Goal: Information Seeking & Learning: Learn about a topic

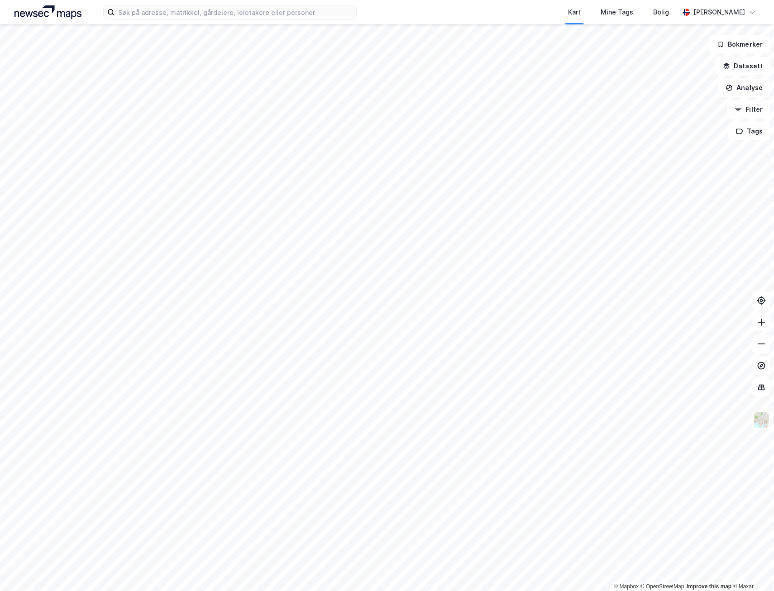
click at [300, 590] on html "Kart Mine Tags Bolig [PERSON_NAME] © Mapbox © OpenStreetMap Improve this map © …" at bounding box center [387, 295] width 774 height 591
click at [138, 18] on input at bounding box center [235, 12] width 242 height 14
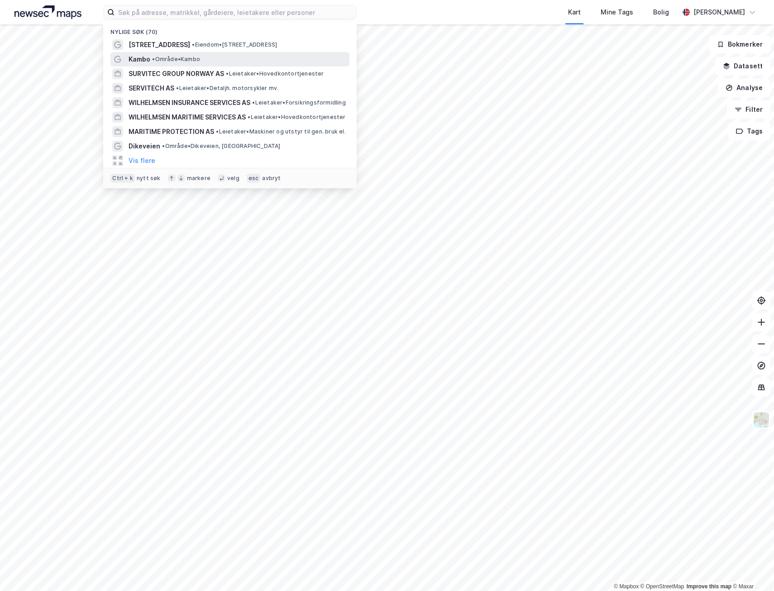
click at [153, 61] on span "•" at bounding box center [153, 59] width 3 height 7
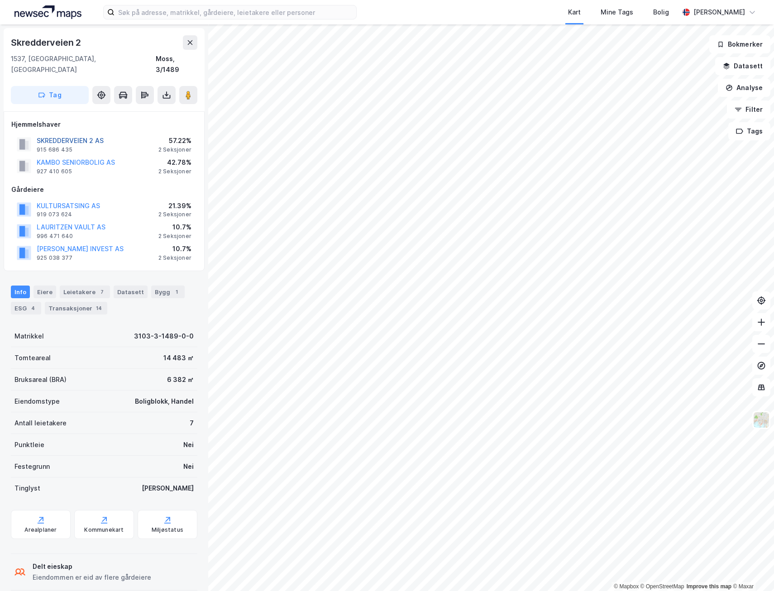
click at [0, 0] on button "SKREDDERVEIEN 2 AS" at bounding box center [0, 0] width 0 height 0
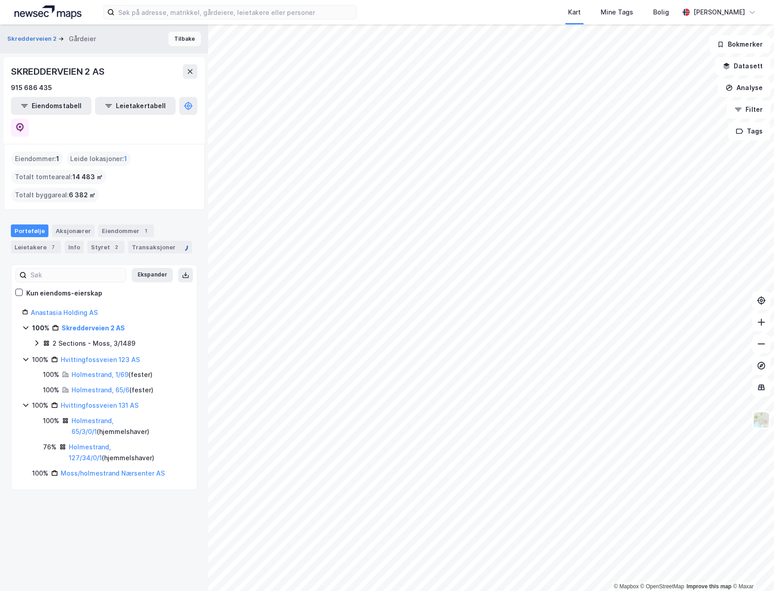
click at [181, 33] on button "Tilbake" at bounding box center [184, 39] width 33 height 14
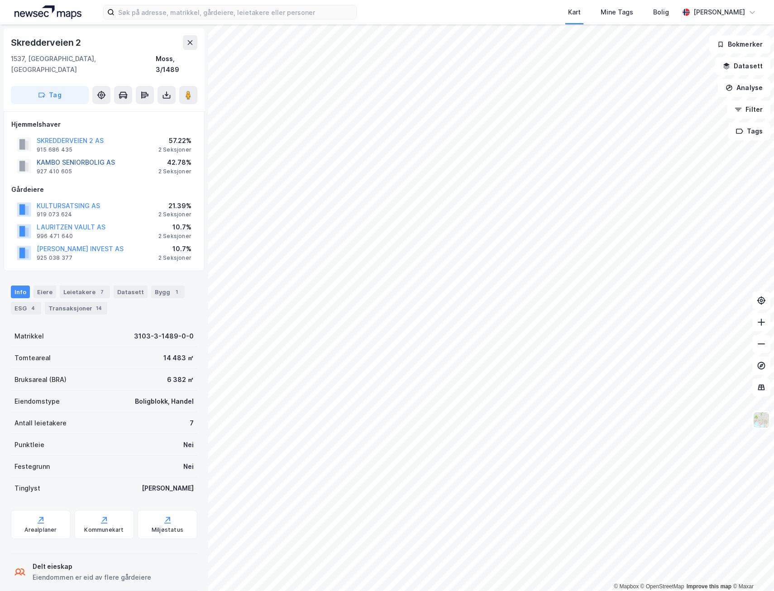
click at [0, 0] on button "KAMBO SENIORBOLIG AS" at bounding box center [0, 0] width 0 height 0
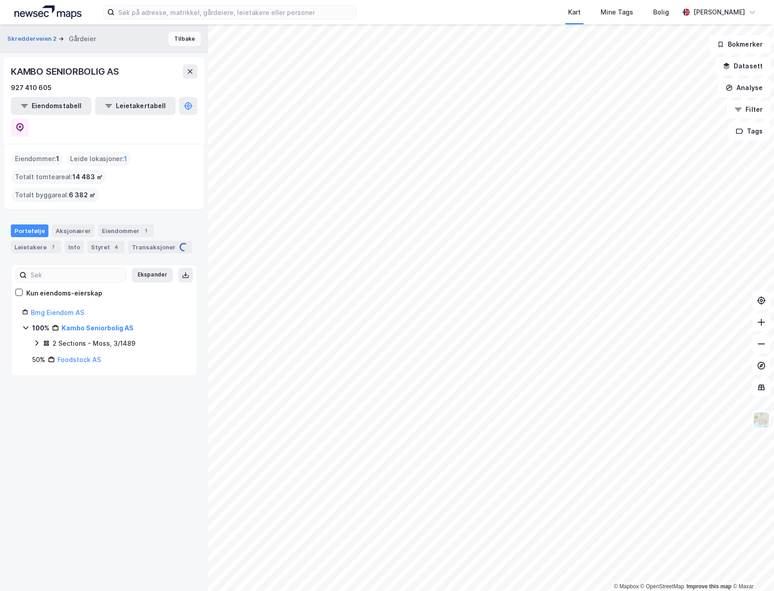
click at [186, 36] on button "Tilbake" at bounding box center [184, 39] width 33 height 14
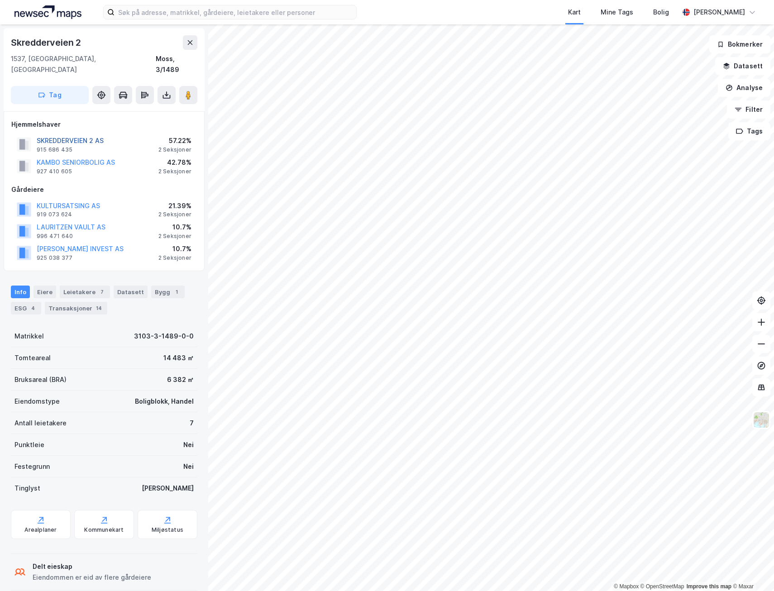
click at [0, 0] on button "SKREDDERVEIEN 2 AS" at bounding box center [0, 0] width 0 height 0
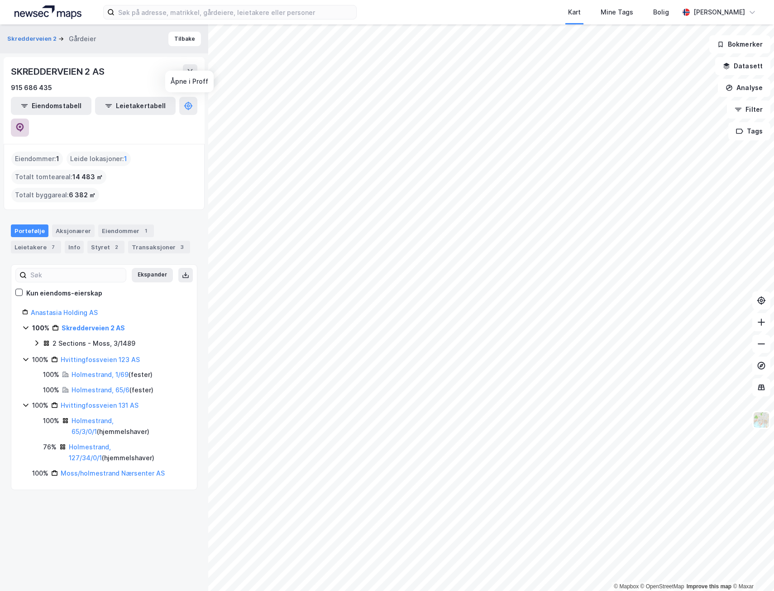
click at [24, 123] on icon at bounding box center [19, 127] width 9 height 9
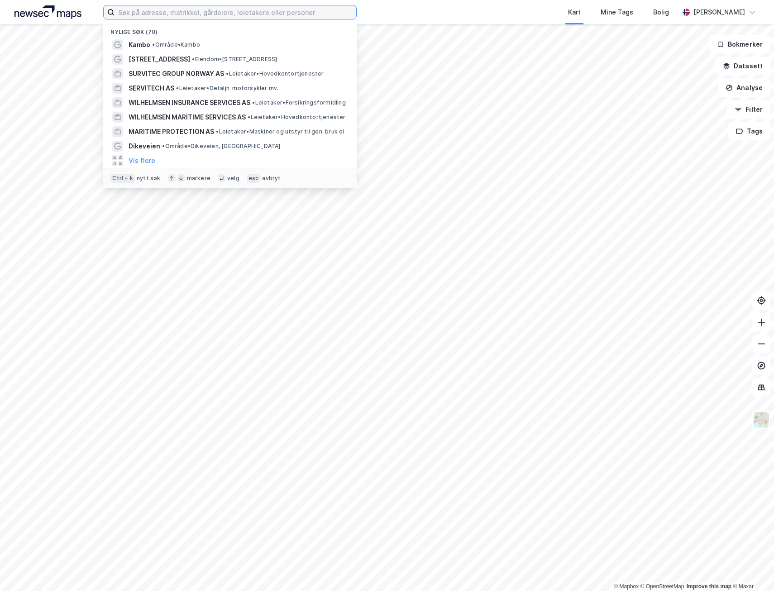
click at [154, 9] on input at bounding box center [235, 12] width 242 height 14
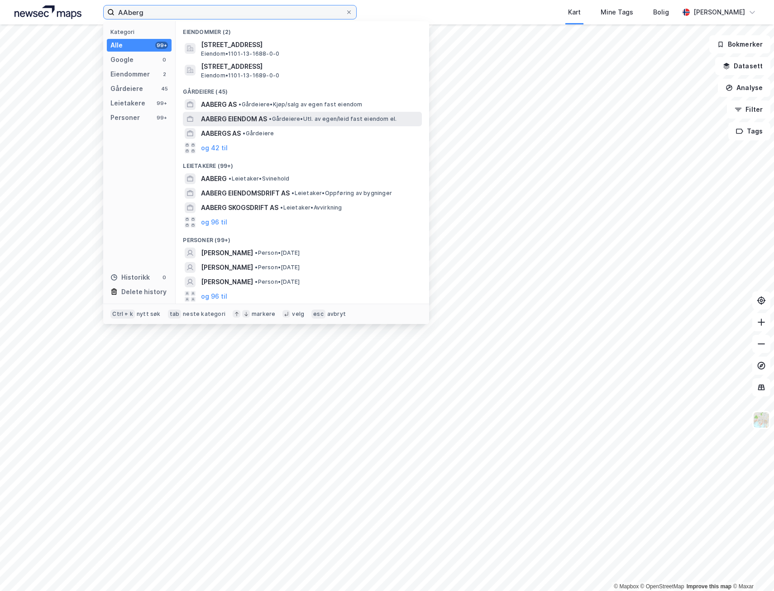
type input "AAberg"
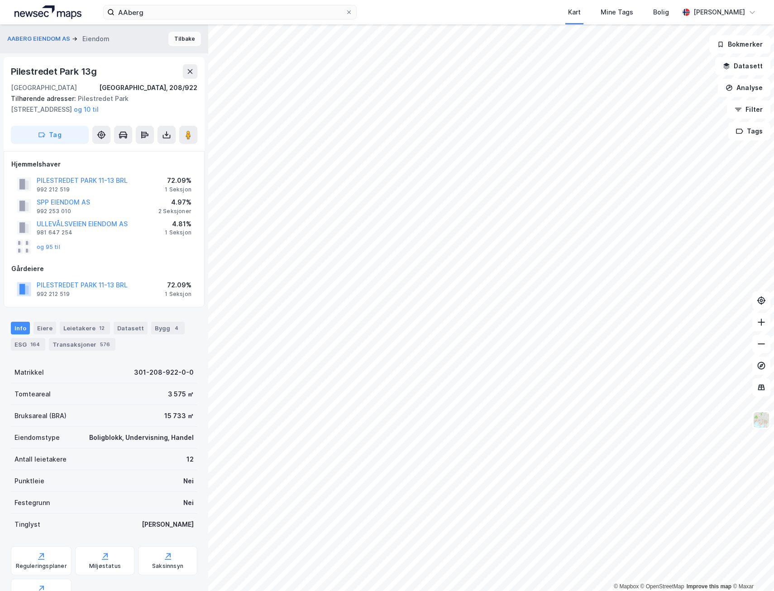
click at [177, 38] on button "Tilbake" at bounding box center [184, 39] width 33 height 14
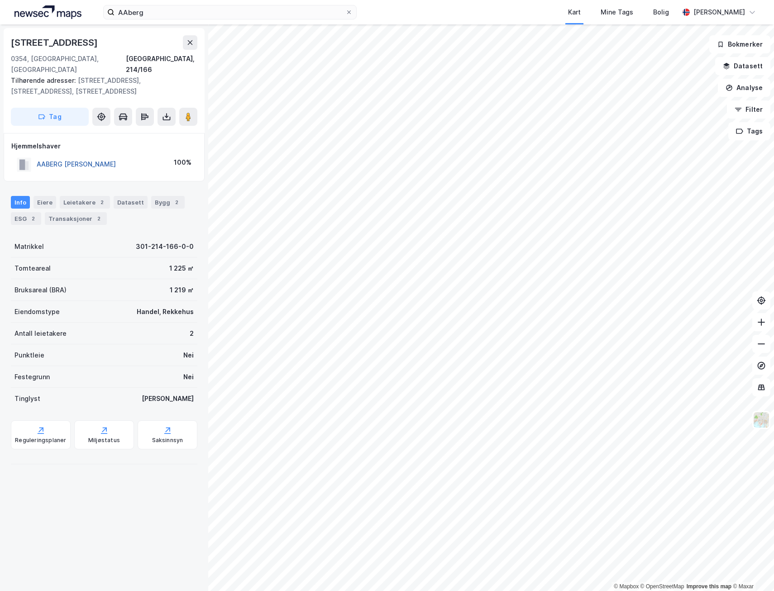
click at [0, 0] on button "AABERG TERJE NORMANN" at bounding box center [0, 0] width 0 height 0
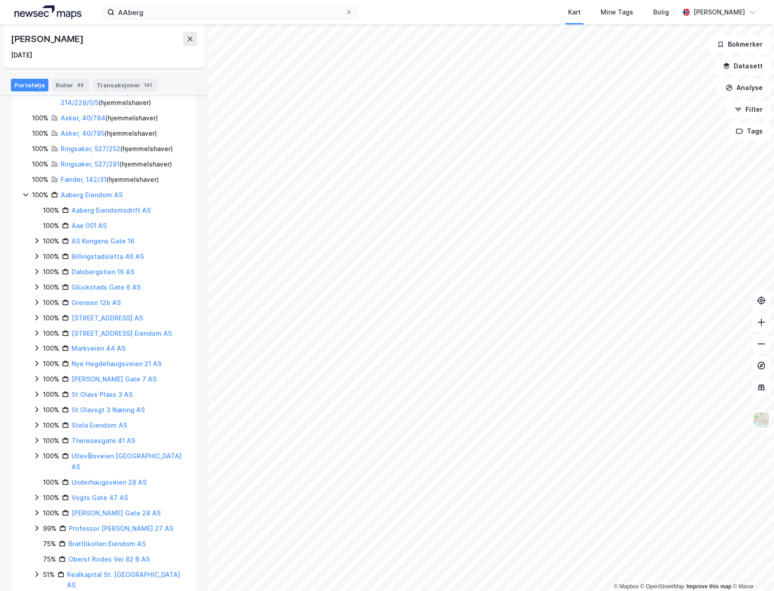
scroll to position [210, 0]
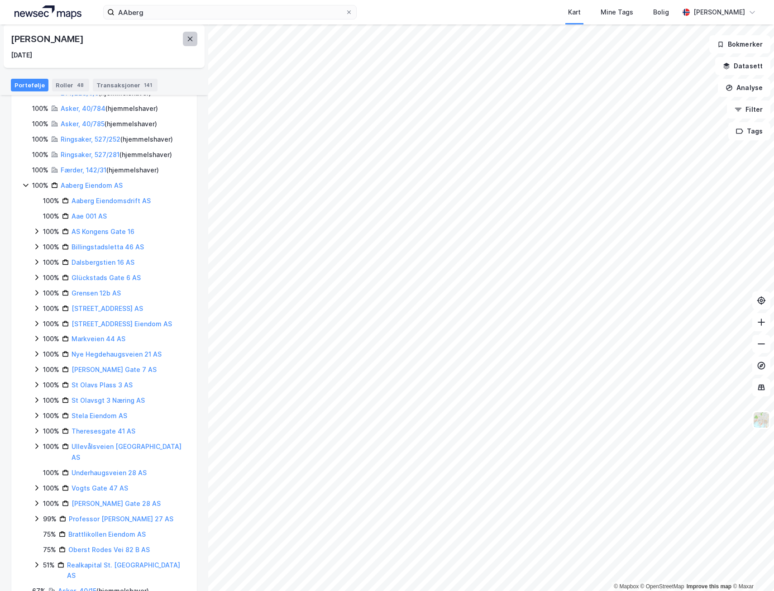
click at [190, 42] on icon at bounding box center [189, 38] width 7 height 7
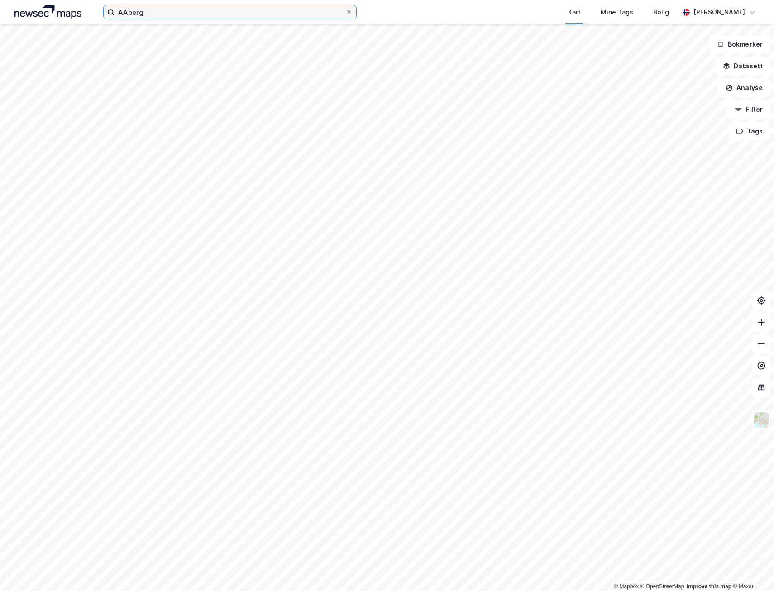
click at [133, 11] on input "AAberg" at bounding box center [229, 12] width 231 height 14
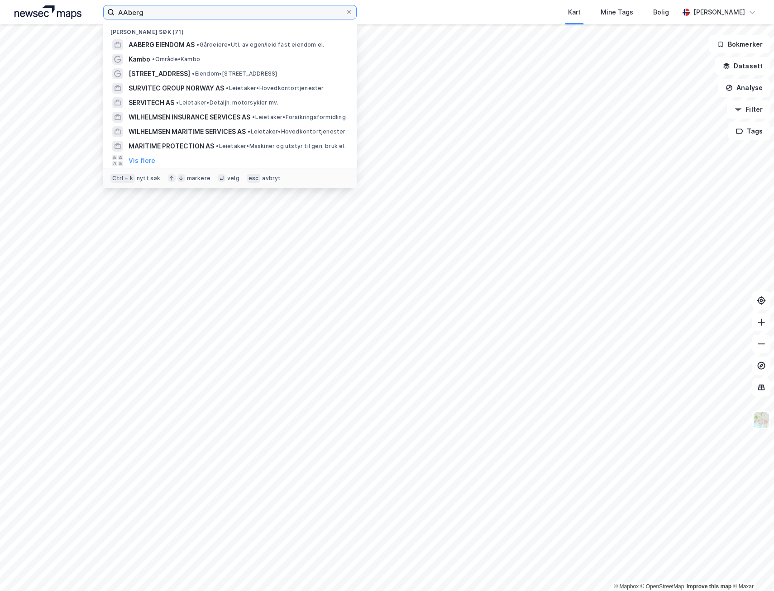
click at [133, 11] on input "AAberg" at bounding box center [229, 12] width 231 height 14
click at [40, 16] on img at bounding box center [47, 12] width 67 height 14
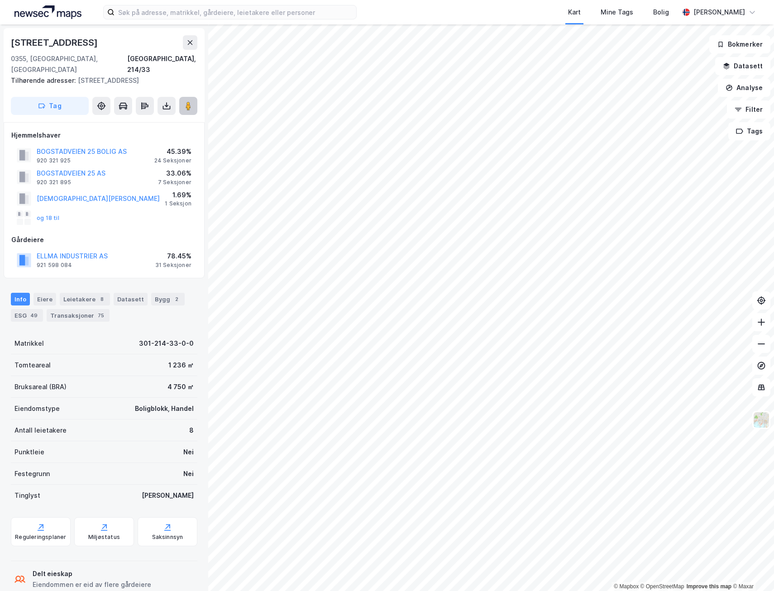
click at [187, 101] on image at bounding box center [188, 105] width 5 height 9
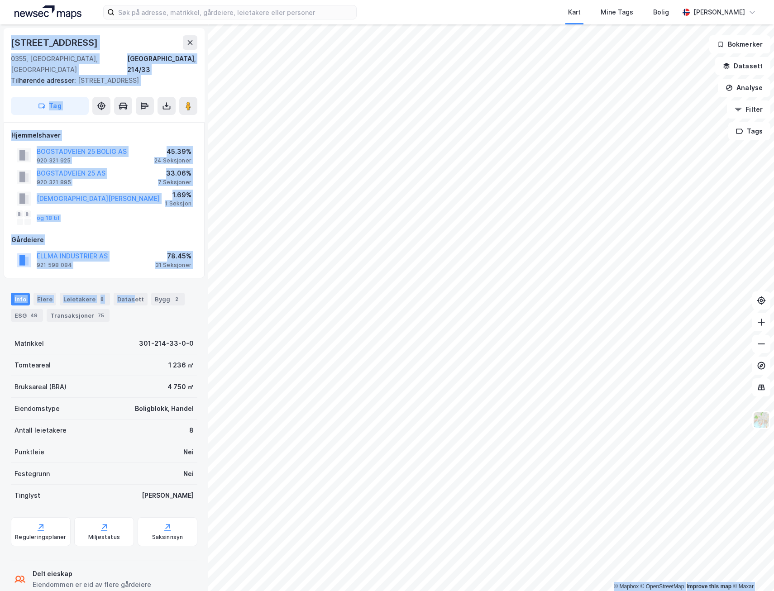
click at [420, 274] on div "© Mapbox © OpenStreetMap Improve this map © Maxar Bogstadveien 25 0355, Oslo, O…" at bounding box center [387, 307] width 774 height 566
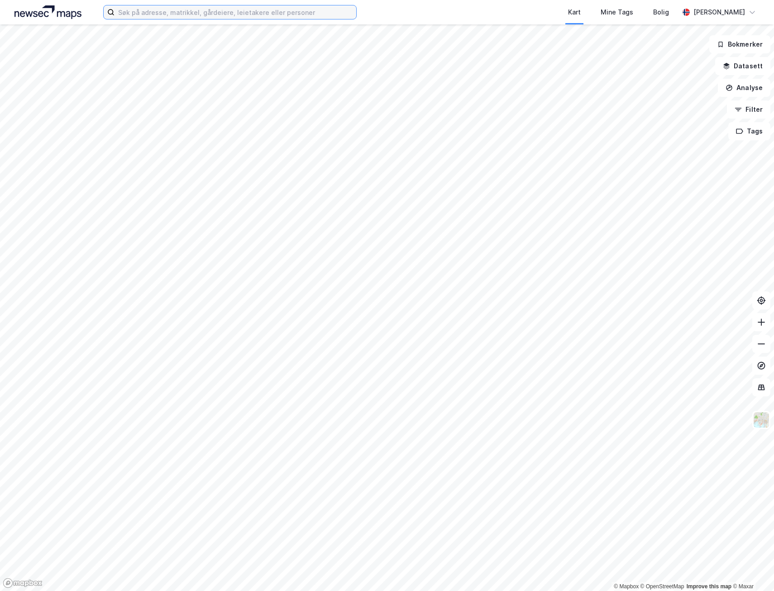
click at [185, 10] on input at bounding box center [235, 12] width 242 height 14
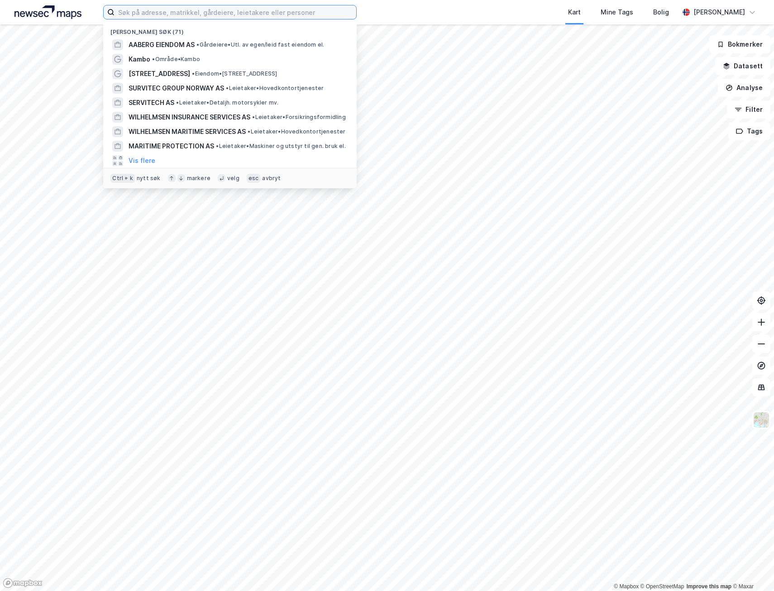
paste input "[STREET_ADDRESS]"
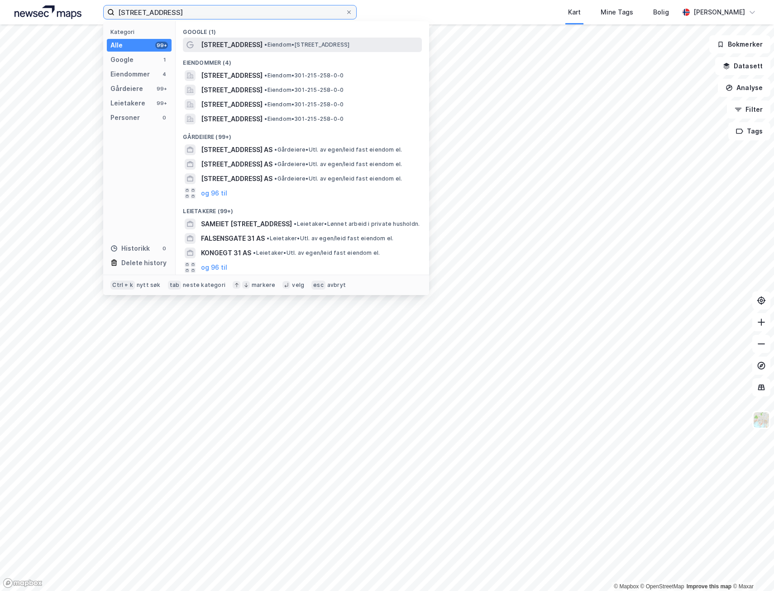
type input "[STREET_ADDRESS]"
click at [236, 45] on span "[STREET_ADDRESS]" at bounding box center [232, 44] width 62 height 11
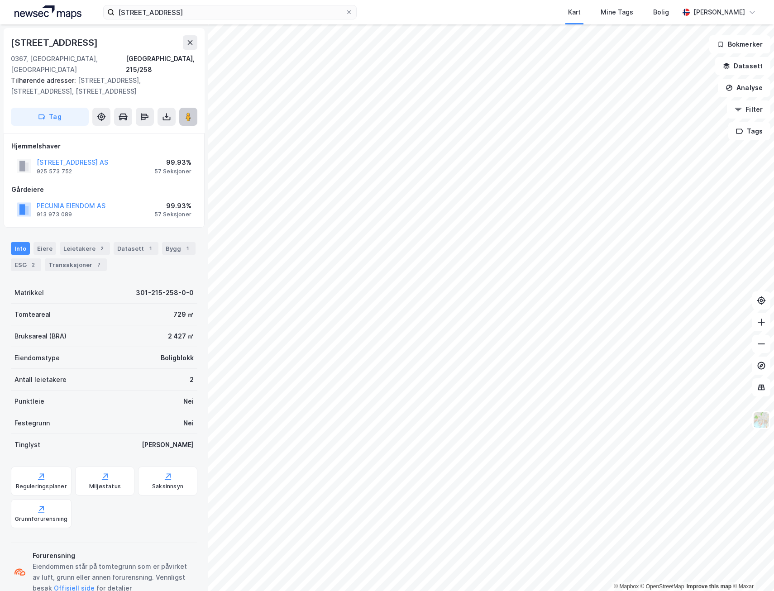
click at [189, 112] on image at bounding box center [188, 116] width 5 height 9
click at [83, 258] on div "Transaksjoner 7" at bounding box center [76, 264] width 62 height 13
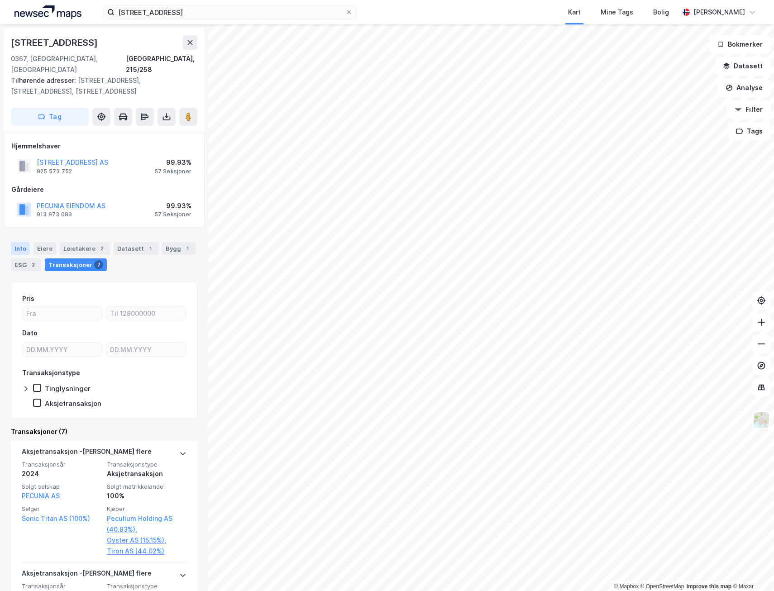
click at [17, 242] on div "Info" at bounding box center [20, 248] width 19 height 13
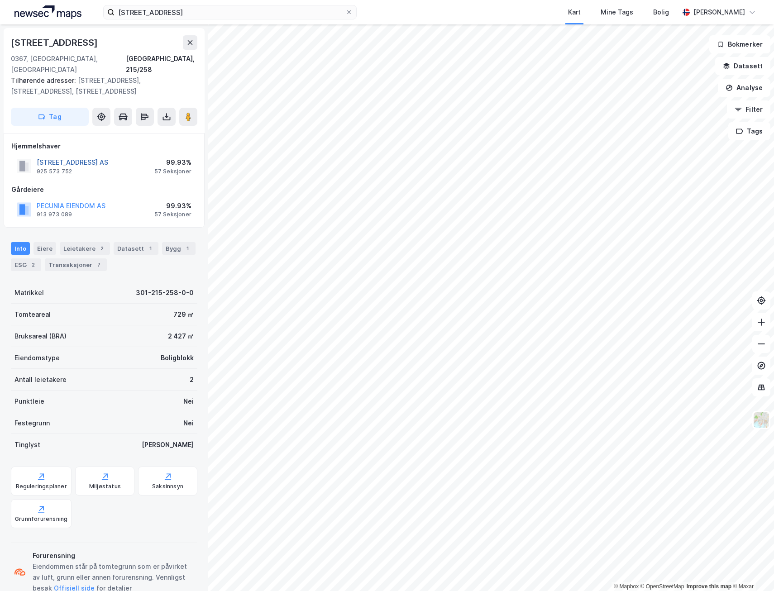
click at [0, 0] on button "NEUBERGGATEN 31 AS" at bounding box center [0, 0] width 0 height 0
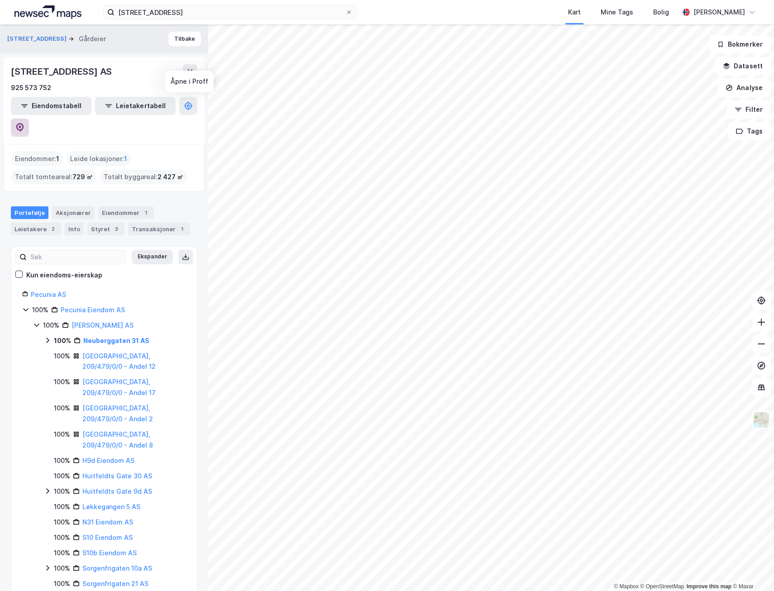
click at [29, 119] on button at bounding box center [20, 128] width 18 height 18
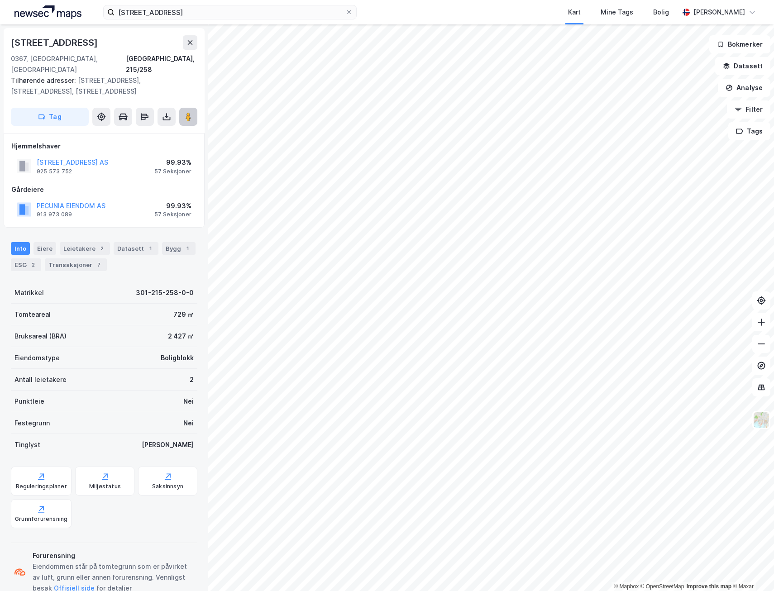
click at [180, 112] on button at bounding box center [188, 117] width 18 height 18
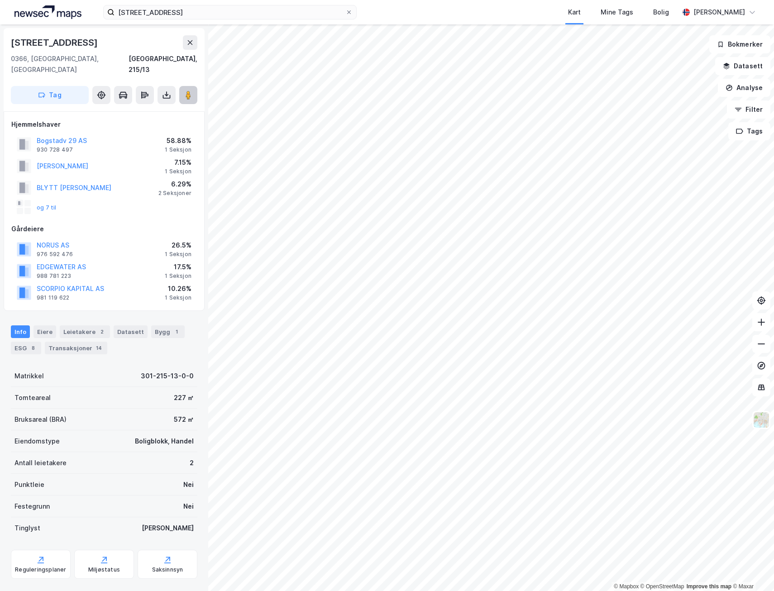
click at [194, 86] on button at bounding box center [188, 95] width 18 height 18
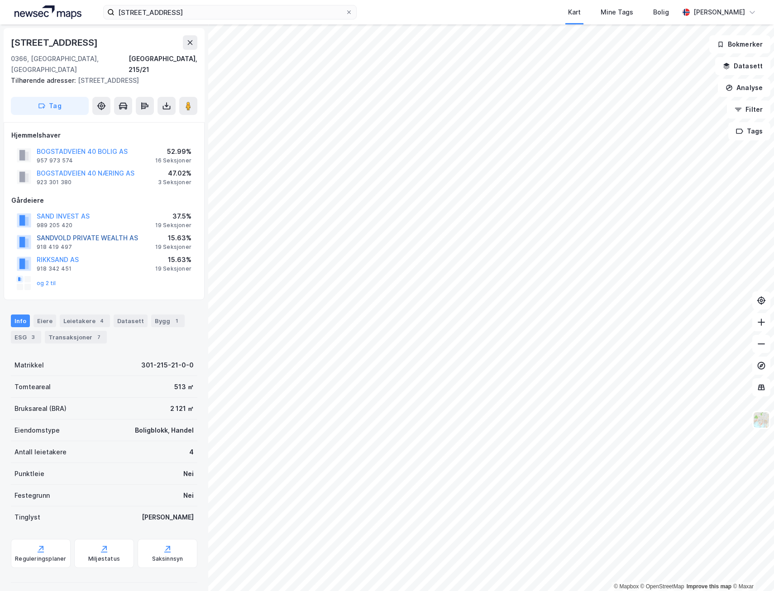
click at [0, 0] on button "SANDVOLD PRIVATE WEALTH AS" at bounding box center [0, 0] width 0 height 0
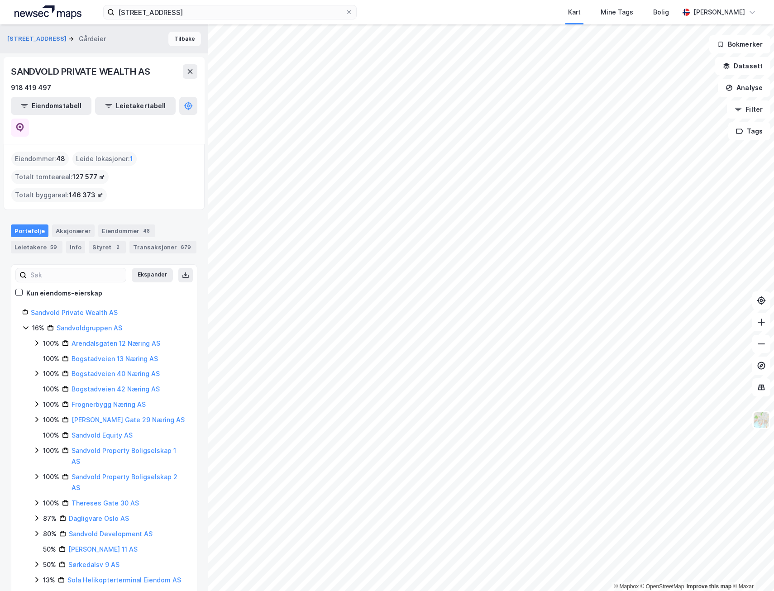
click at [182, 38] on button "Tilbake" at bounding box center [184, 39] width 33 height 14
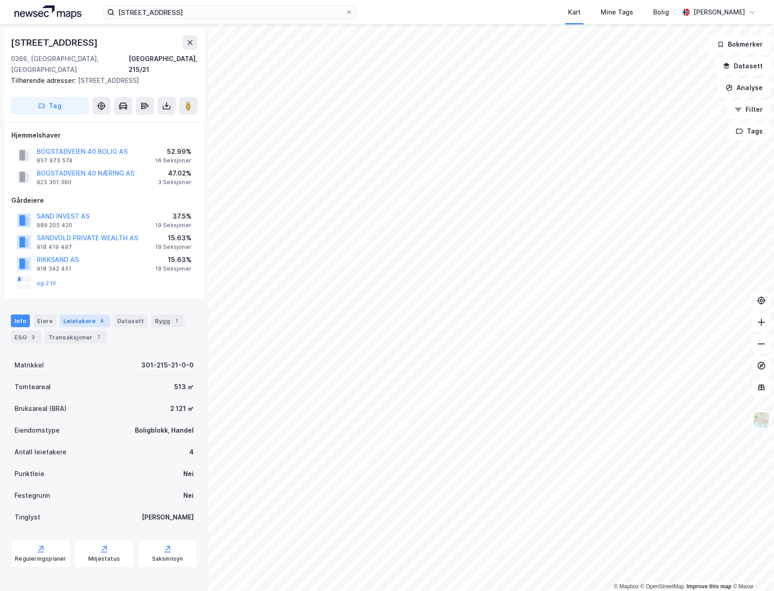
click at [104, 314] on div "Leietakere 4" at bounding box center [85, 320] width 50 height 13
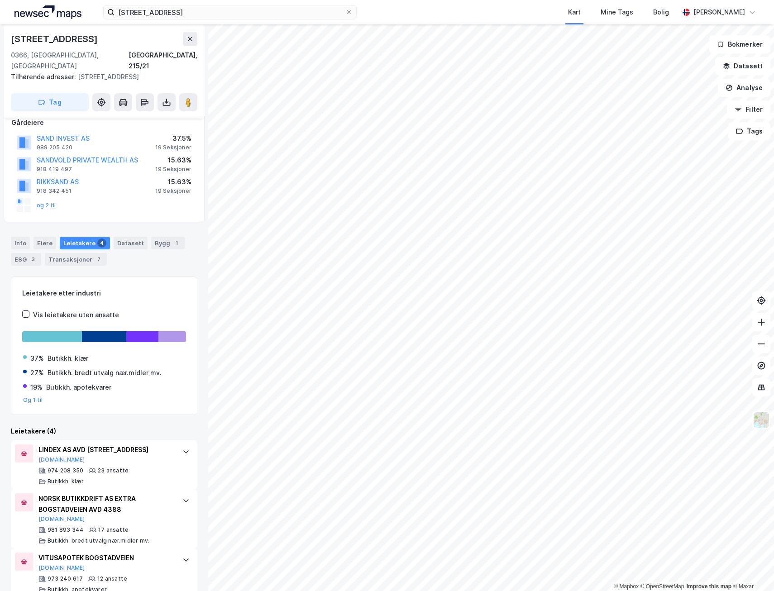
scroll to position [133, 0]
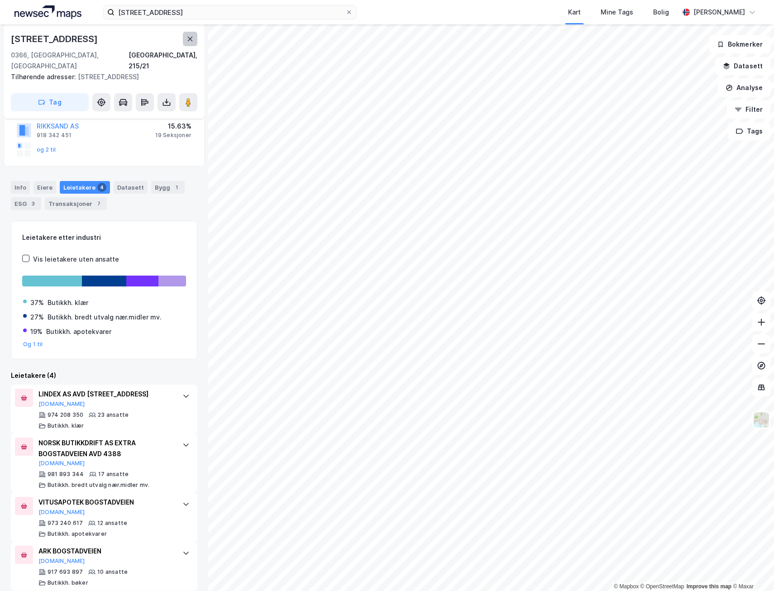
click at [185, 43] on button at bounding box center [190, 39] width 14 height 14
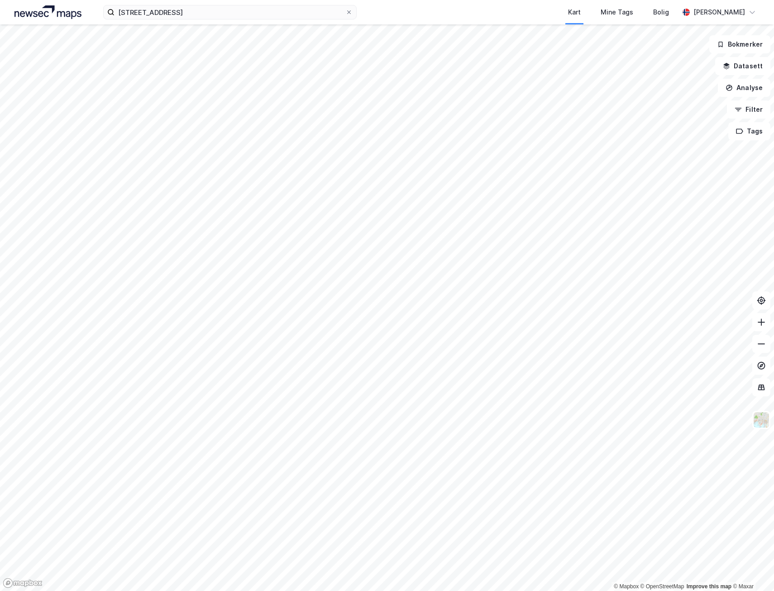
click at [62, 16] on img at bounding box center [47, 12] width 67 height 14
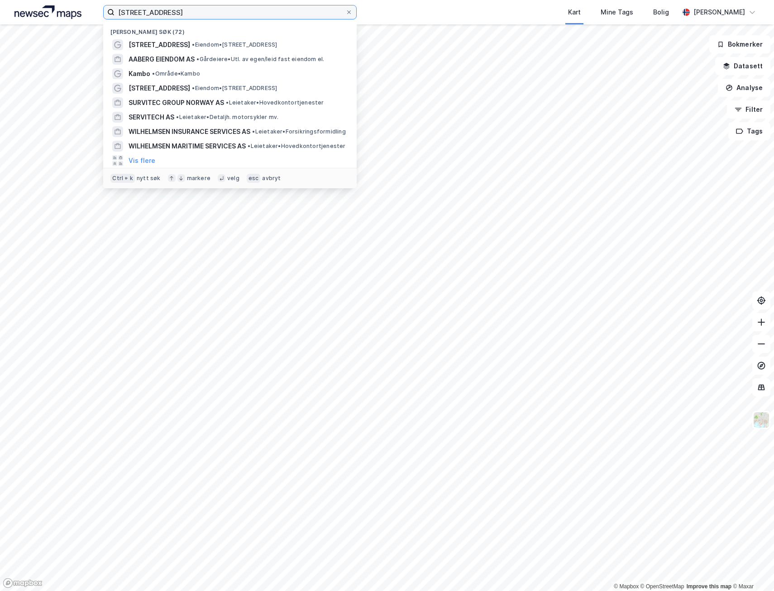
click at [182, 14] on input "neuberggata 31" at bounding box center [229, 12] width 231 height 14
click at [351, 12] on icon at bounding box center [348, 12] width 5 height 5
click at [345, 12] on input "neuberggata 31" at bounding box center [229, 12] width 231 height 14
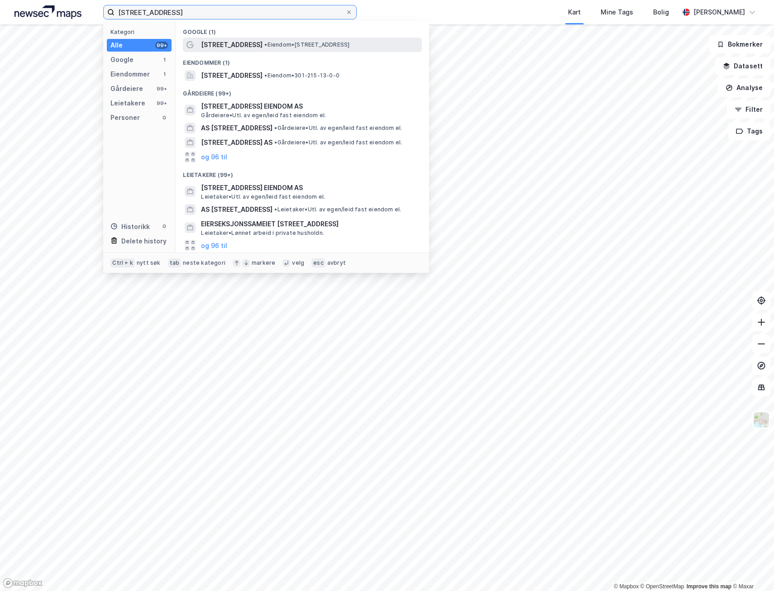
type input "Bogstadveien 29"
click at [242, 44] on span "Bogstadveien 29" at bounding box center [232, 44] width 62 height 11
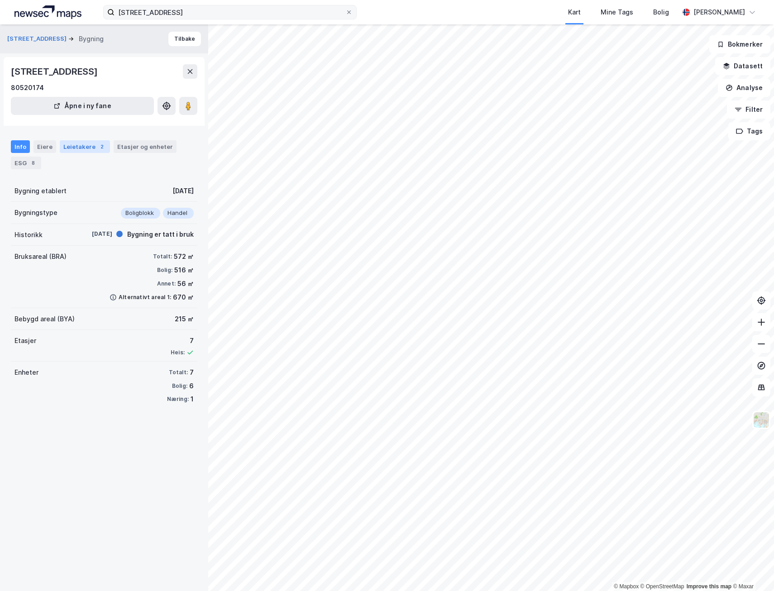
click at [86, 152] on div "Leietakere 2" at bounding box center [85, 146] width 50 height 13
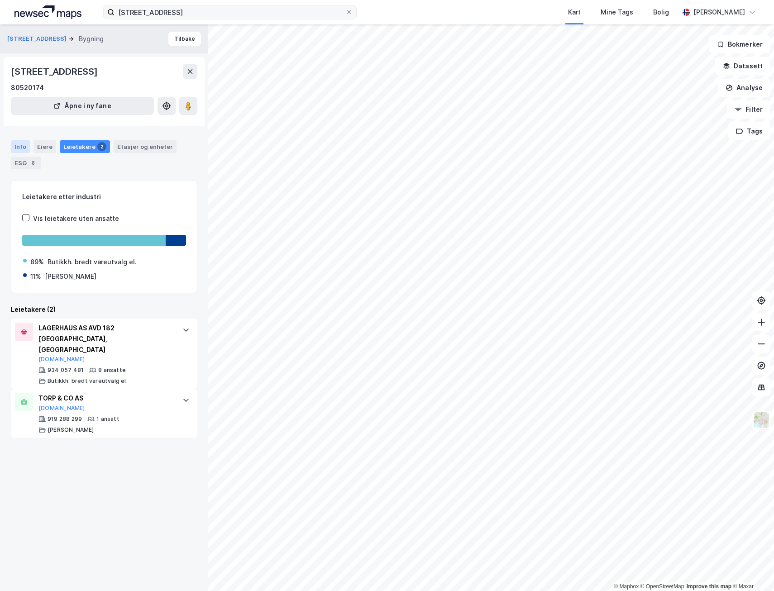
click at [22, 149] on div "Info" at bounding box center [20, 146] width 19 height 13
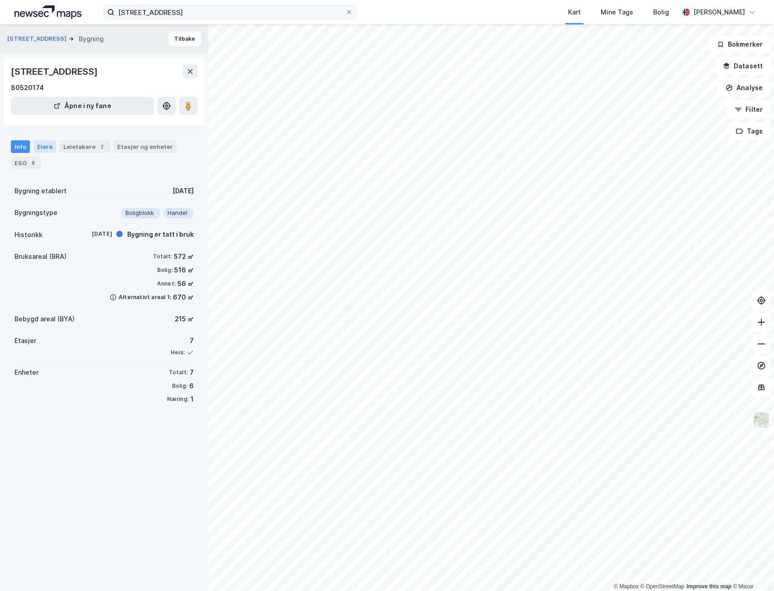
click at [51, 148] on div "Eiere" at bounding box center [44, 146] width 23 height 13
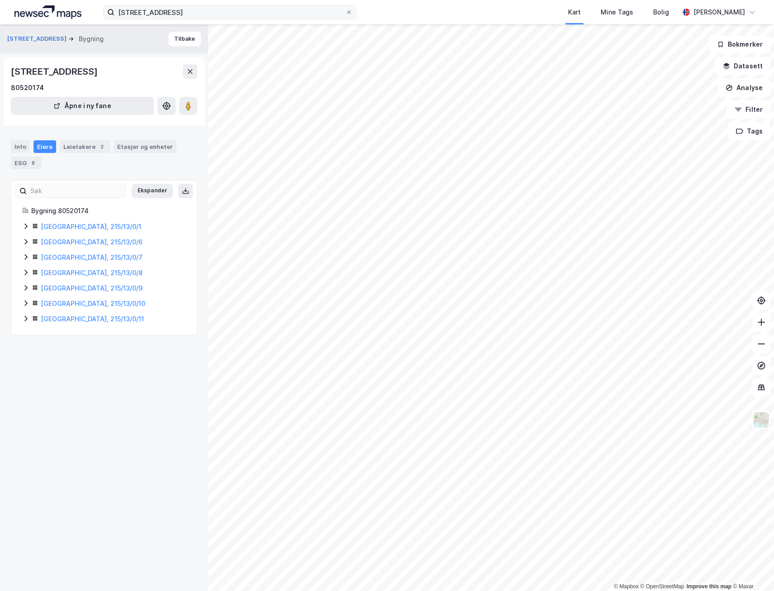
click at [25, 226] on icon at bounding box center [25, 226] width 7 height 7
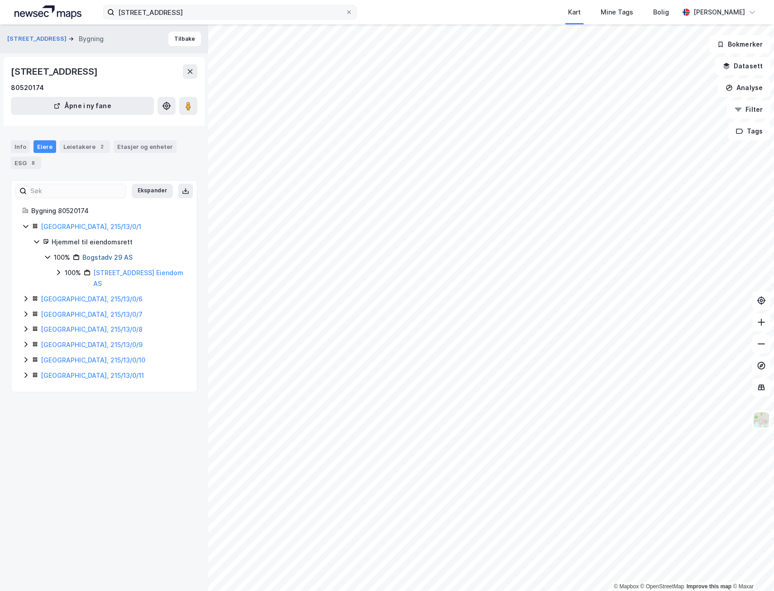
click at [110, 259] on link "Bogstadv 29 AS" at bounding box center [107, 257] width 50 height 8
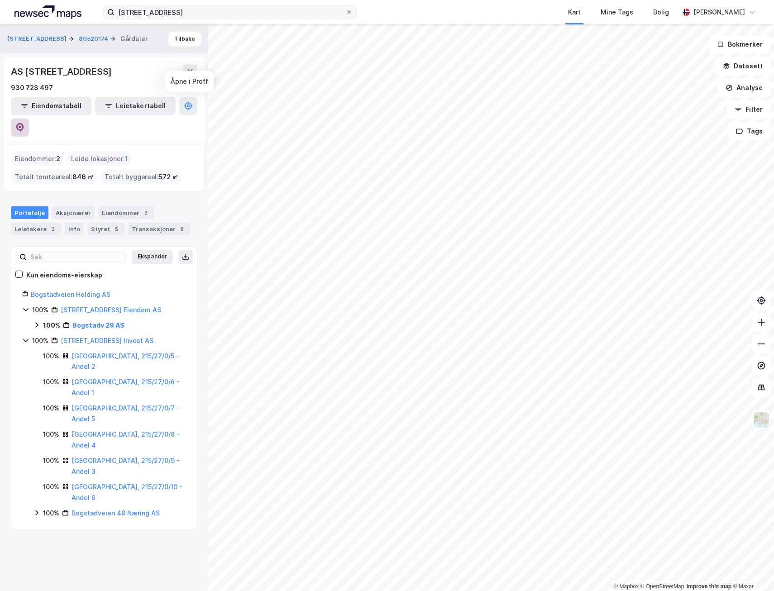
click at [24, 123] on icon at bounding box center [19, 127] width 9 height 9
